Goal: Task Accomplishment & Management: Use online tool/utility

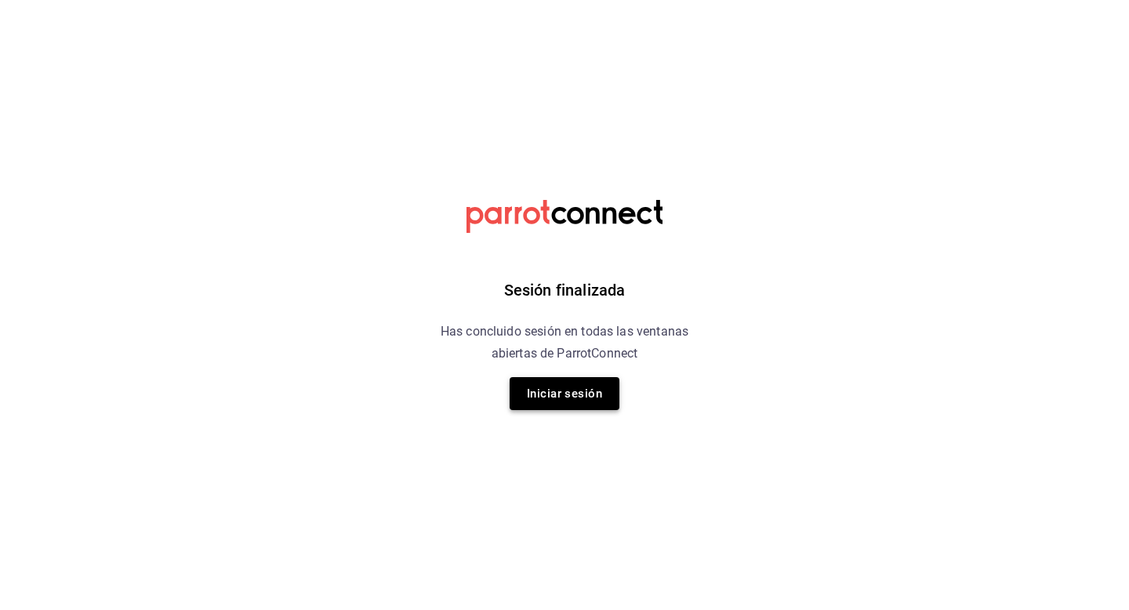
click at [589, 393] on button "Iniciar sesión" at bounding box center [565, 393] width 110 height 33
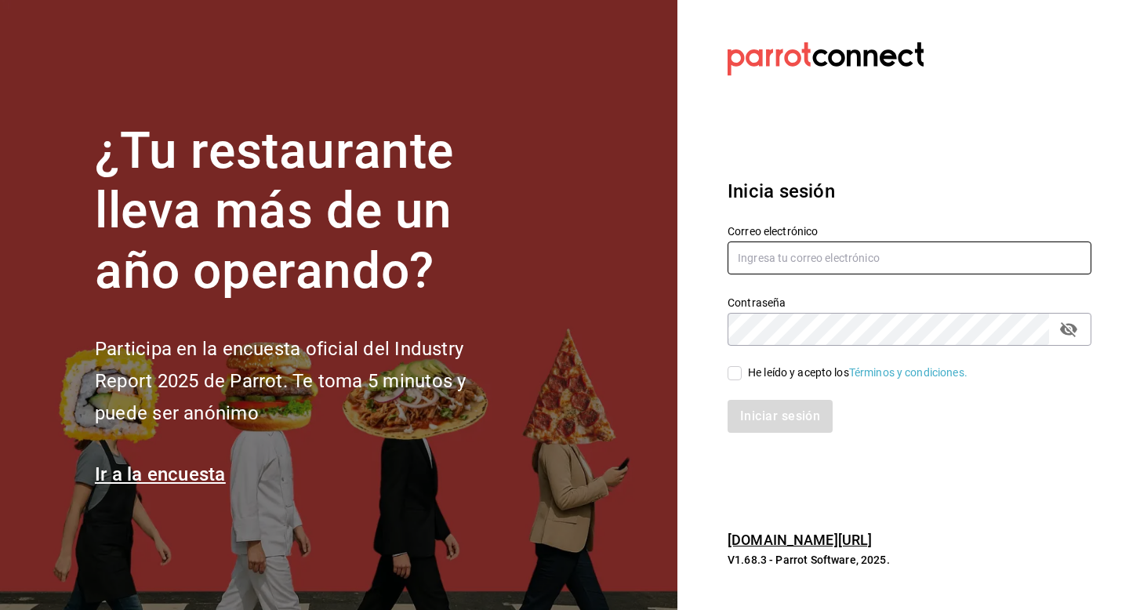
click at [745, 257] on input "text" at bounding box center [909, 257] width 364 height 33
type input "[EMAIL_ADDRESS][DOMAIN_NAME]"
click at [738, 378] on input "He leído y acepto los Términos y condiciones." at bounding box center [734, 373] width 14 height 14
checkbox input "true"
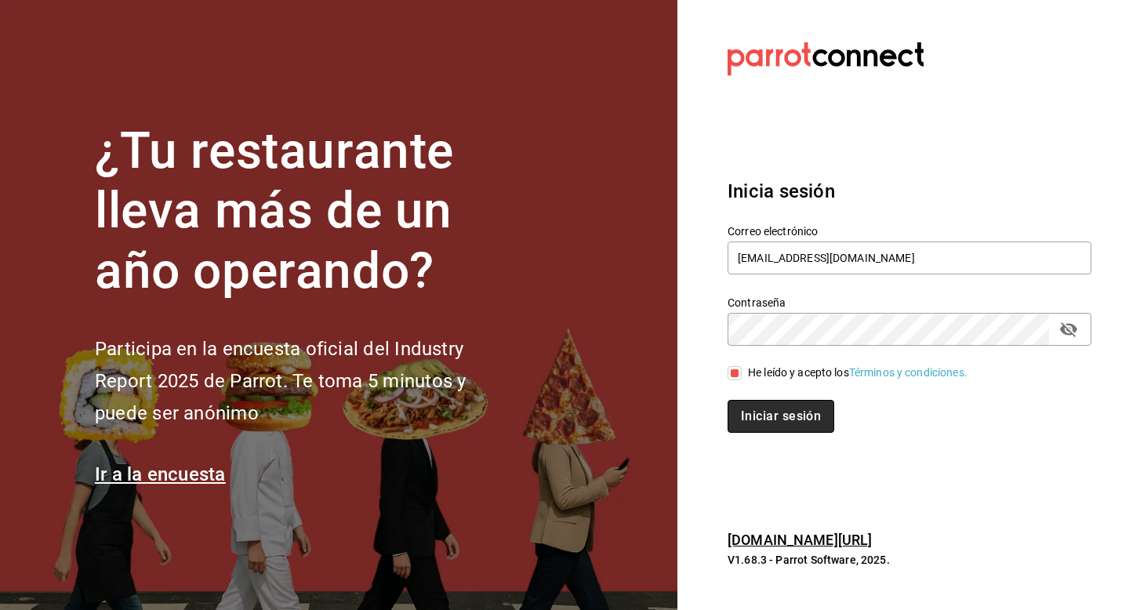
click at [739, 411] on button "Iniciar sesión" at bounding box center [780, 416] width 107 height 33
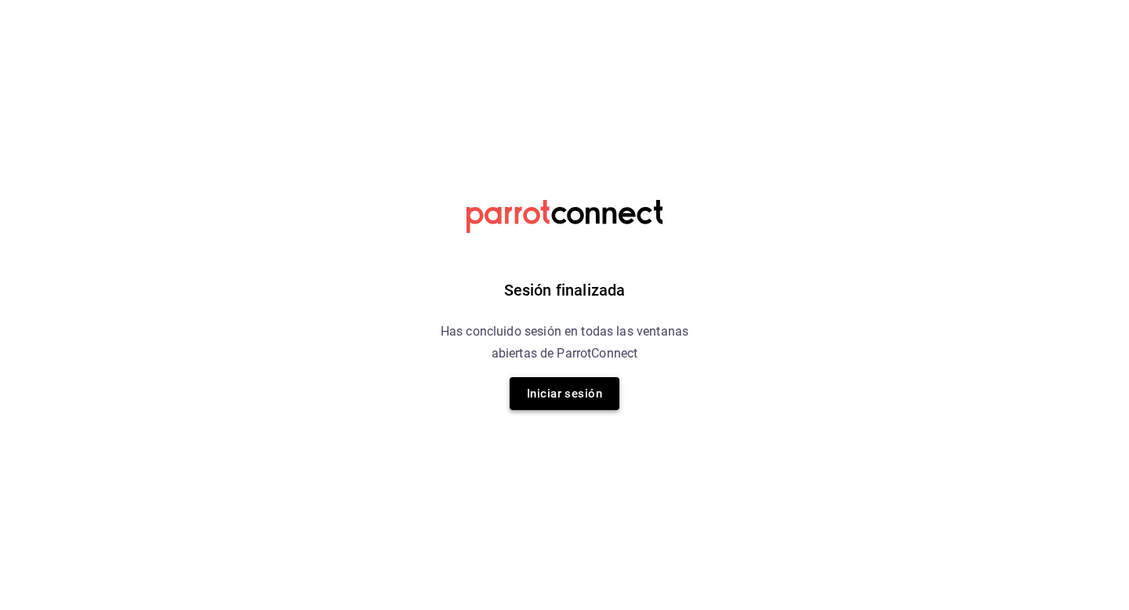
click at [586, 391] on button "Iniciar sesión" at bounding box center [565, 393] width 110 height 33
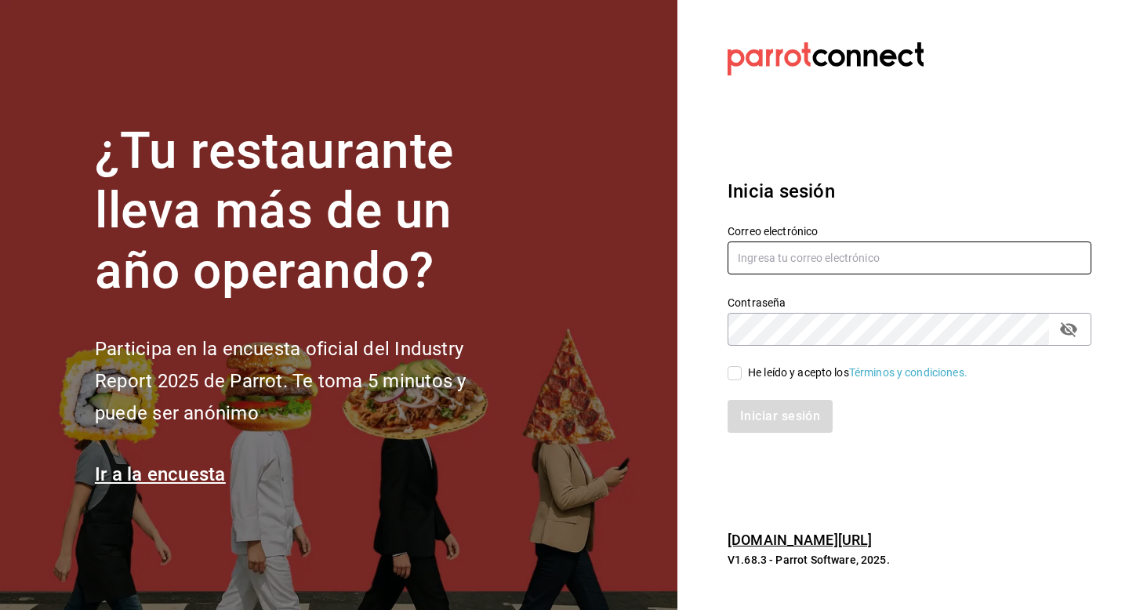
click at [796, 259] on input "text" at bounding box center [909, 257] width 364 height 33
type input "[EMAIL_ADDRESS][DOMAIN_NAME]"
click at [738, 366] on input "He leído y acepto los Términos y condiciones." at bounding box center [734, 373] width 14 height 14
checkbox input "true"
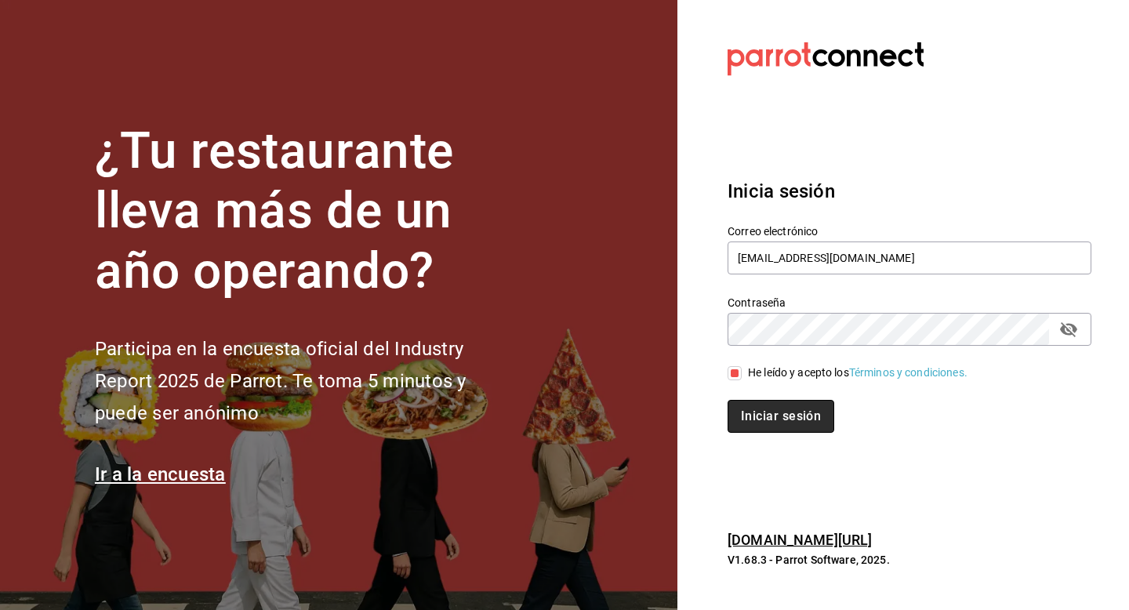
click at [748, 430] on button "Iniciar sesión" at bounding box center [780, 416] width 107 height 33
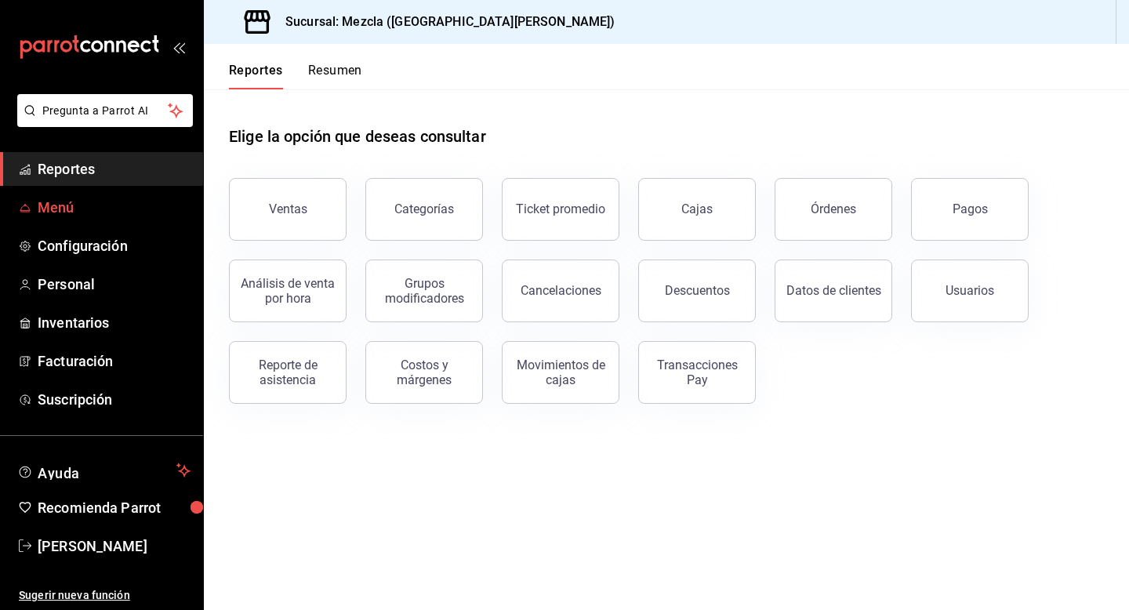
click at [138, 212] on span "Menú" at bounding box center [114, 207] width 153 height 21
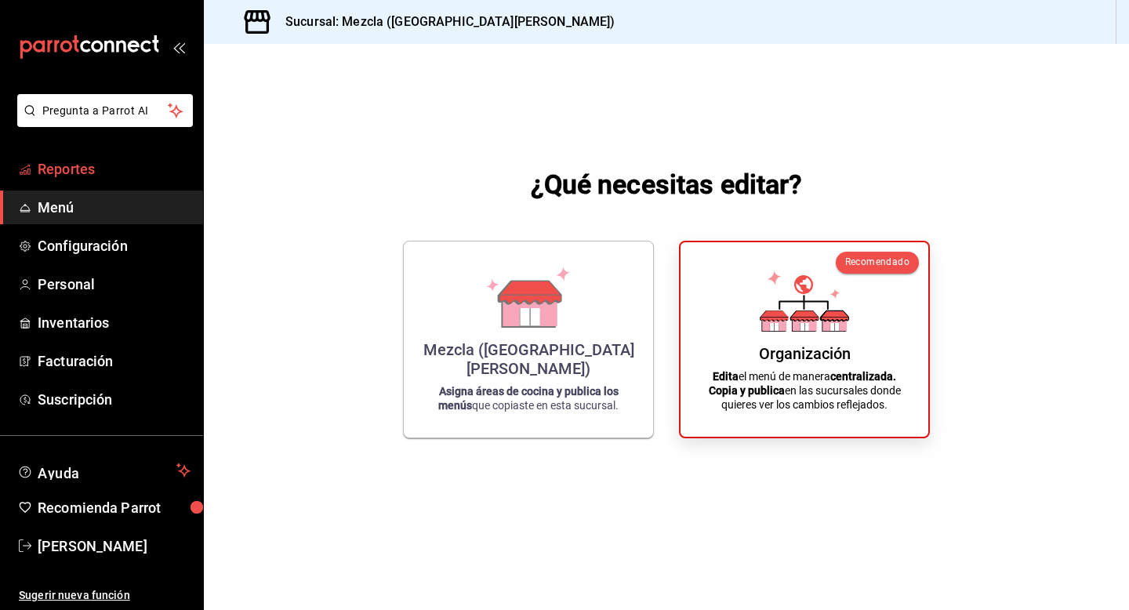
click at [165, 175] on span "Reportes" at bounding box center [114, 168] width 153 height 21
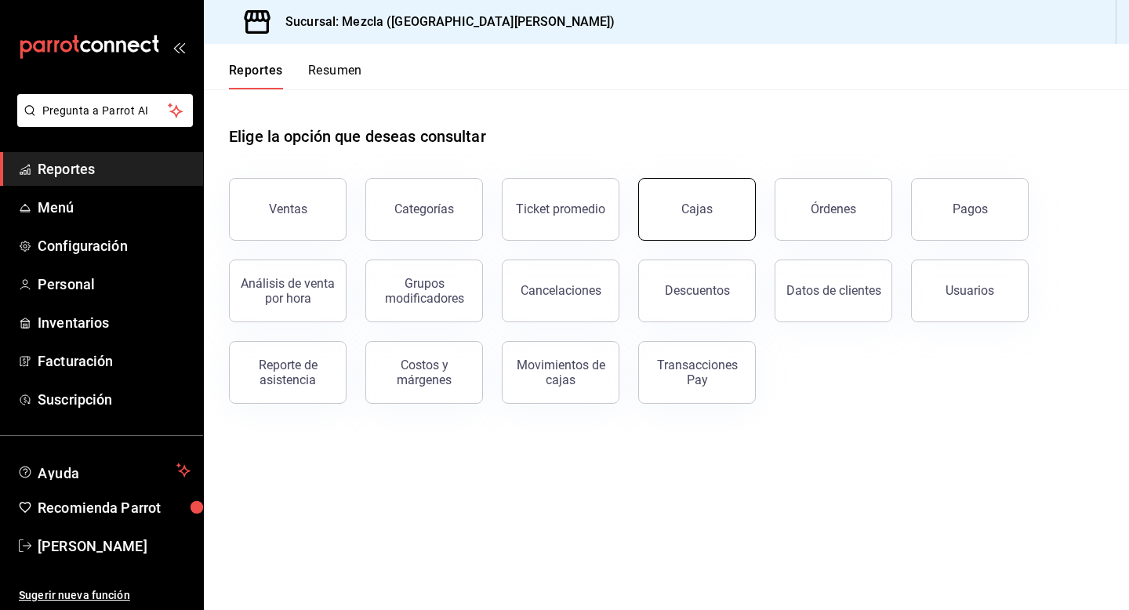
click at [695, 222] on button "Cajas" at bounding box center [697, 209] width 118 height 63
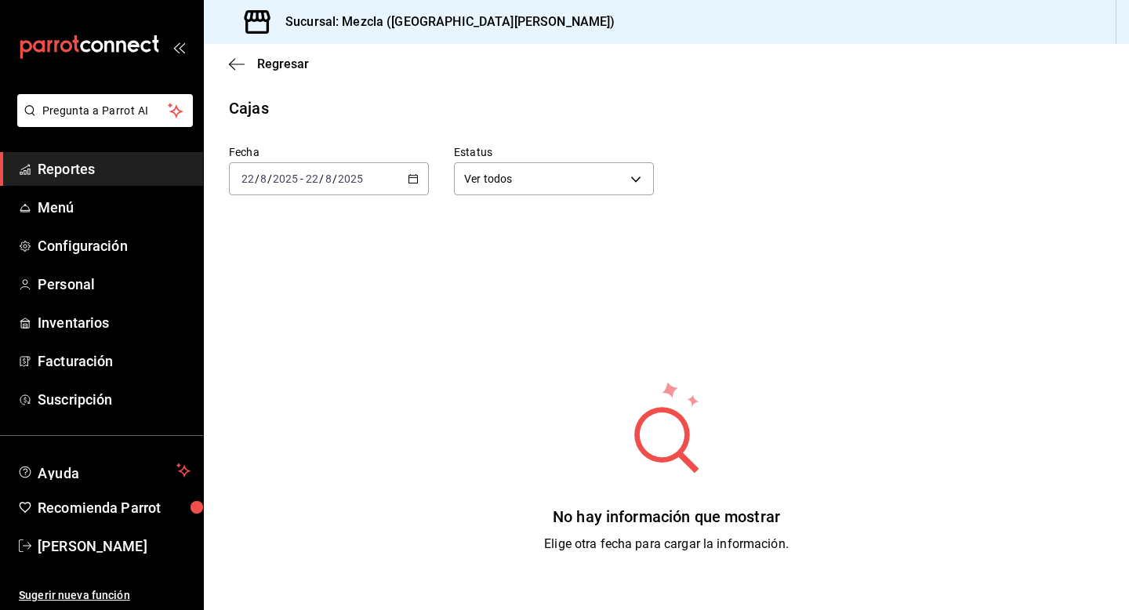
click at [176, 161] on span "Reportes" at bounding box center [114, 168] width 153 height 21
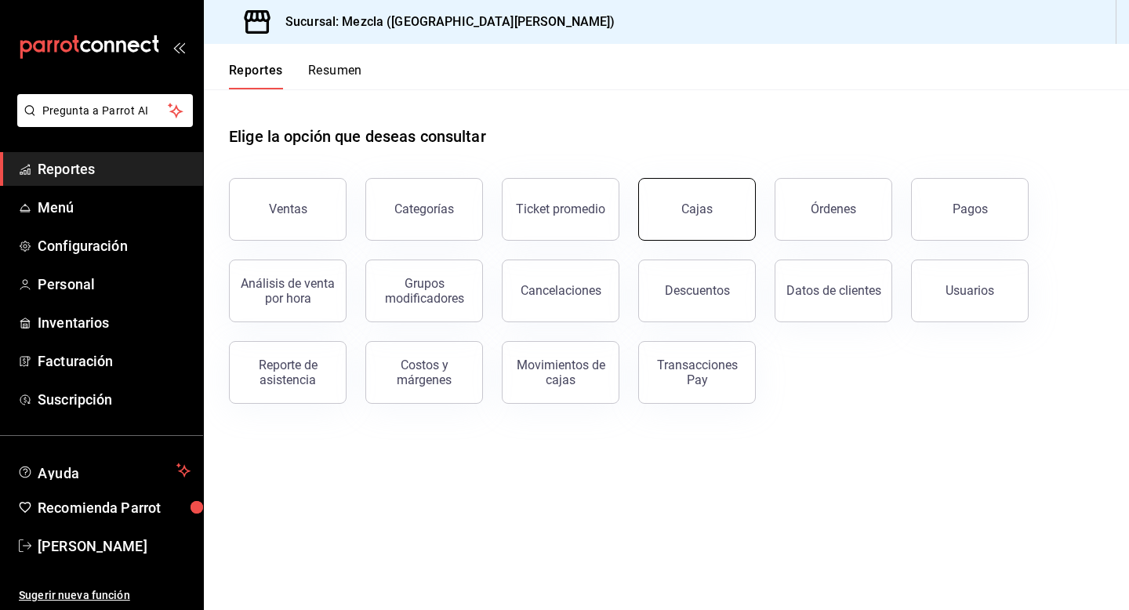
click at [736, 219] on button "Cajas" at bounding box center [697, 209] width 118 height 63
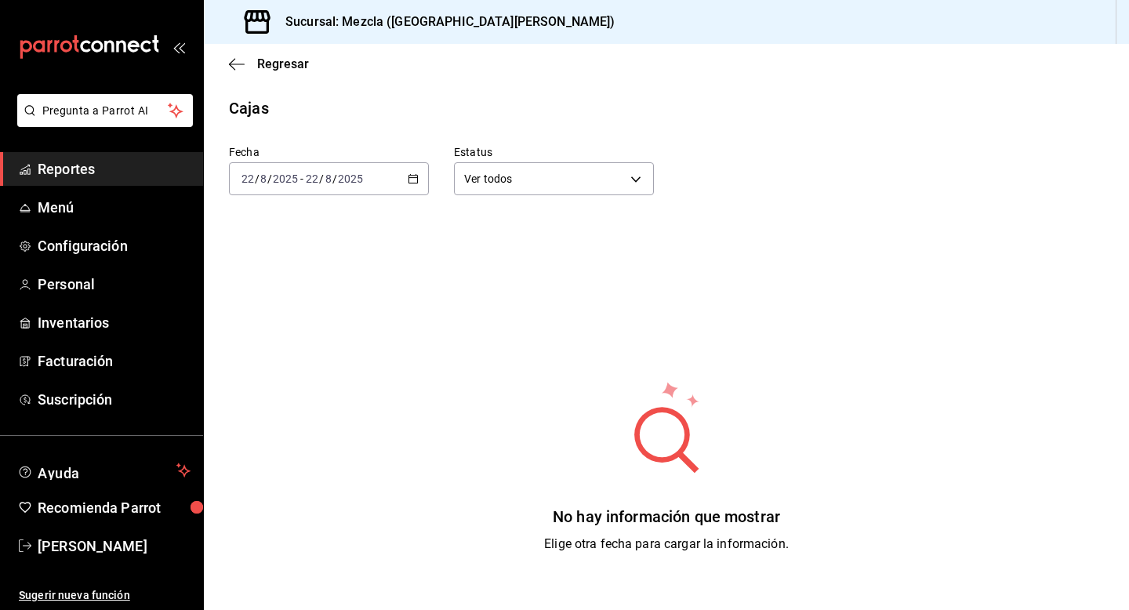
click at [394, 190] on div "2025-08-22 22 / 8 / 2025 - 2025-08-22 22 / 8 / 2025" at bounding box center [329, 178] width 200 height 33
click at [332, 261] on span "Ayer" at bounding box center [303, 261] width 122 height 16
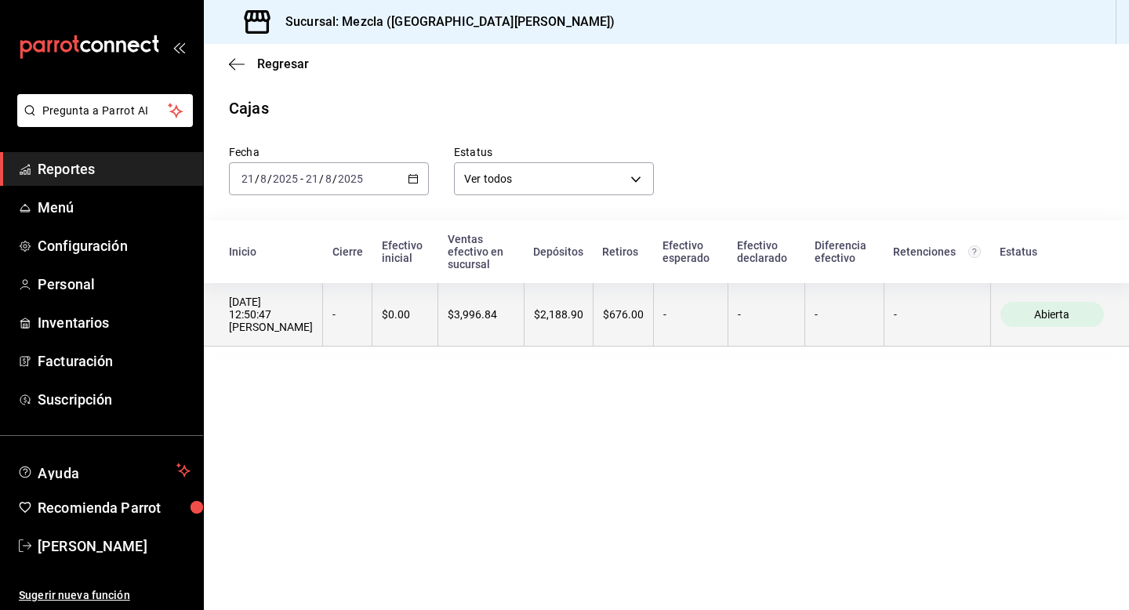
click at [579, 296] on th "$2,188.90" at bounding box center [558, 314] width 69 height 63
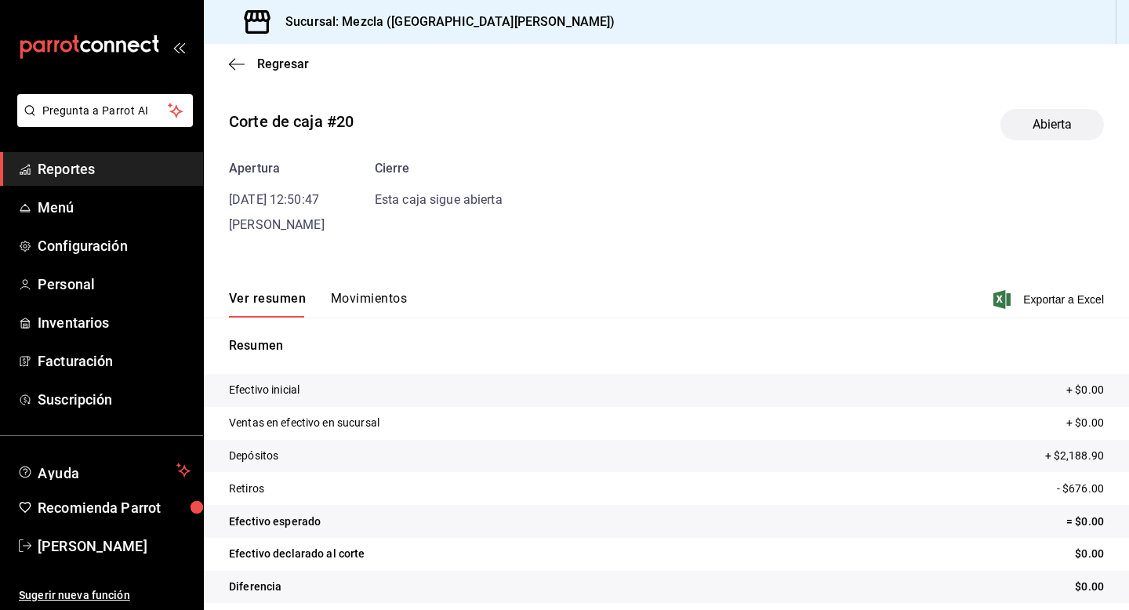
click at [388, 288] on div "Ver resumen Movimientos Exportar a Excel" at bounding box center [666, 294] width 925 height 45
click at [383, 299] on button "Movimientos" at bounding box center [369, 304] width 76 height 27
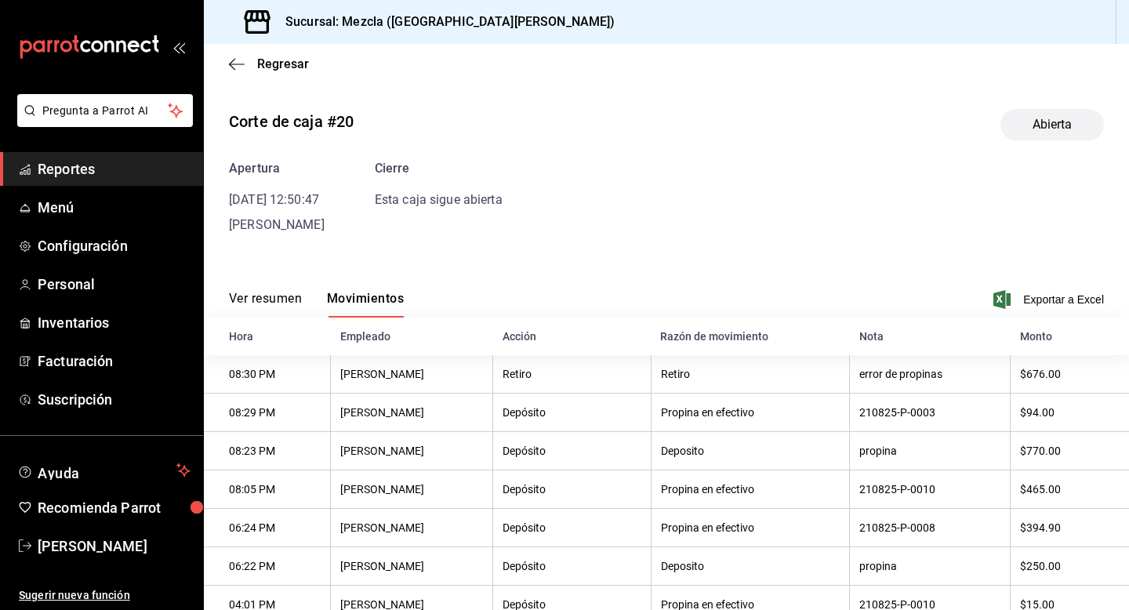
click at [258, 303] on button "Ver resumen" at bounding box center [265, 304] width 73 height 27
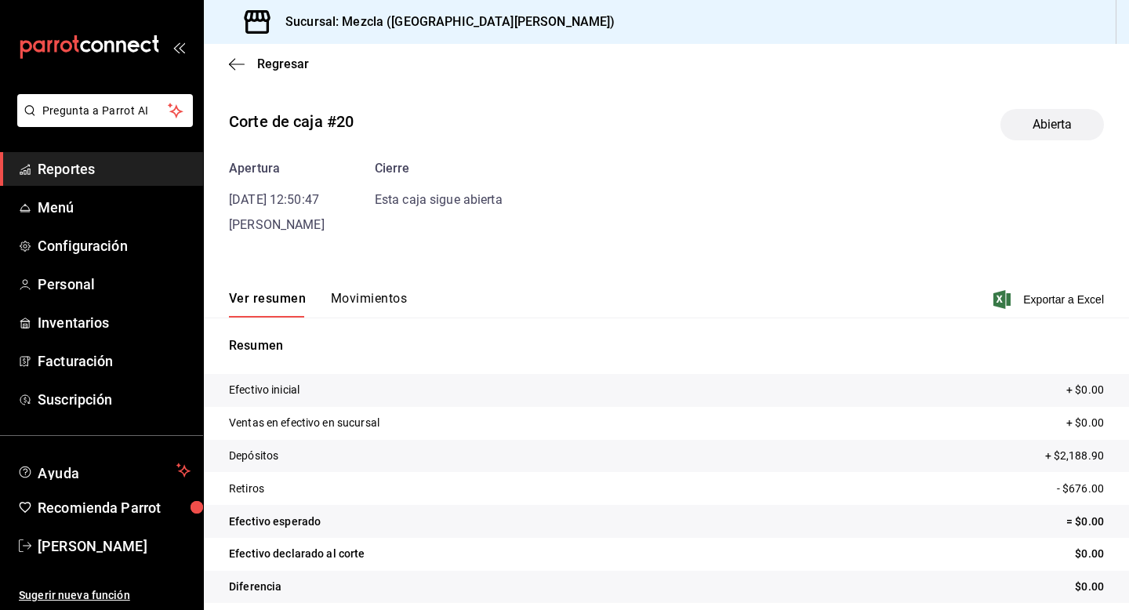
scroll to position [12, 0]
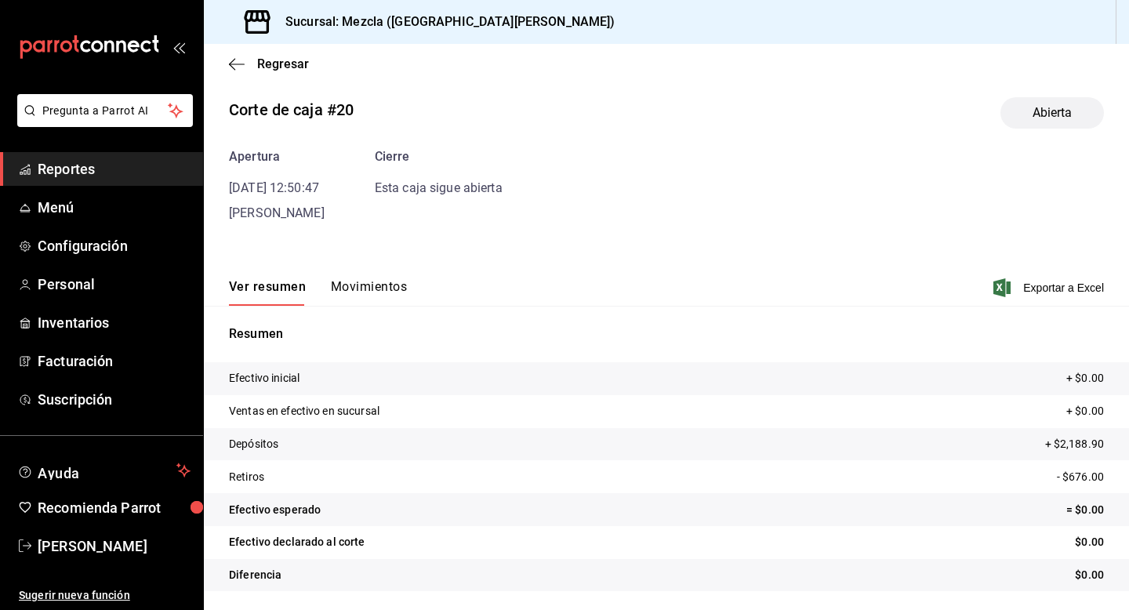
click at [360, 274] on div "Ver resumen Movimientos Exportar a Excel" at bounding box center [666, 282] width 925 height 45
click at [354, 285] on button "Movimientos" at bounding box center [369, 292] width 76 height 27
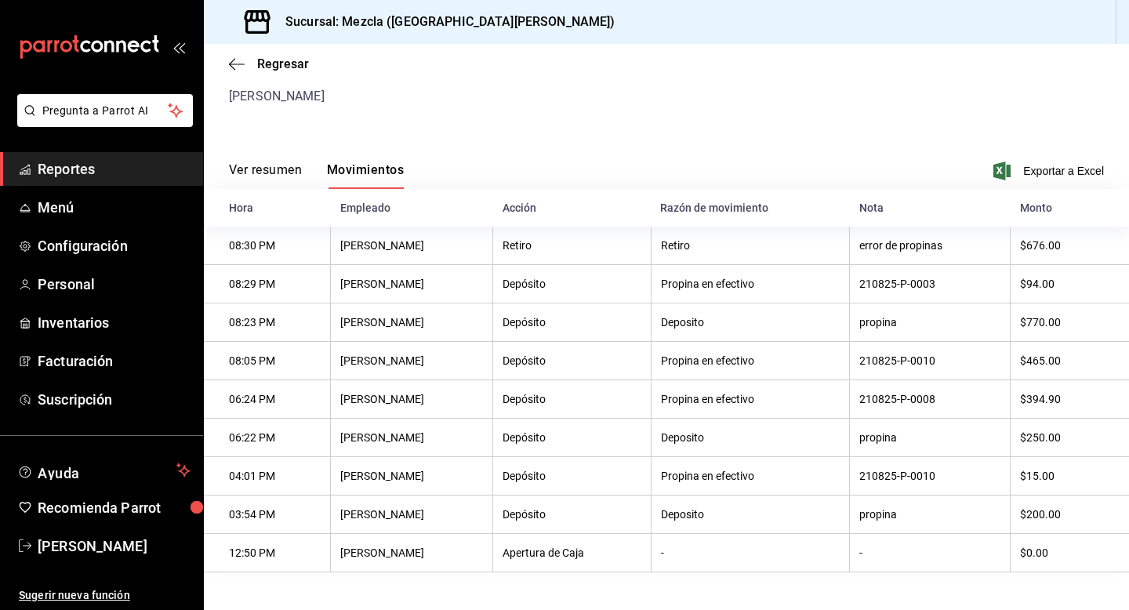
scroll to position [0, 0]
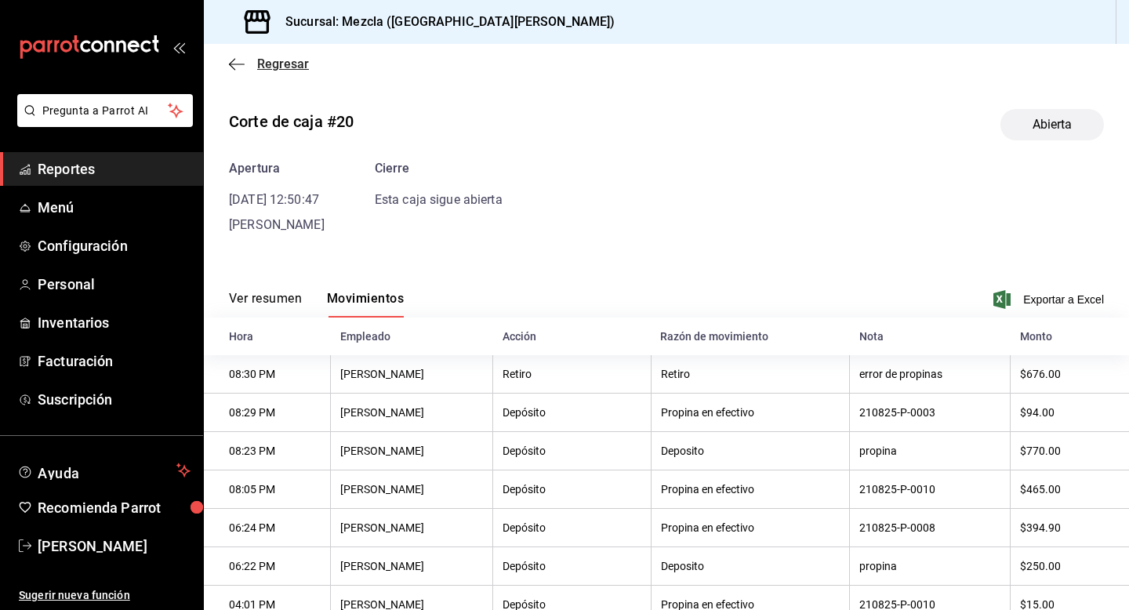
click at [239, 67] on icon "button" at bounding box center [237, 64] width 16 height 14
